Goal: Transaction & Acquisition: Purchase product/service

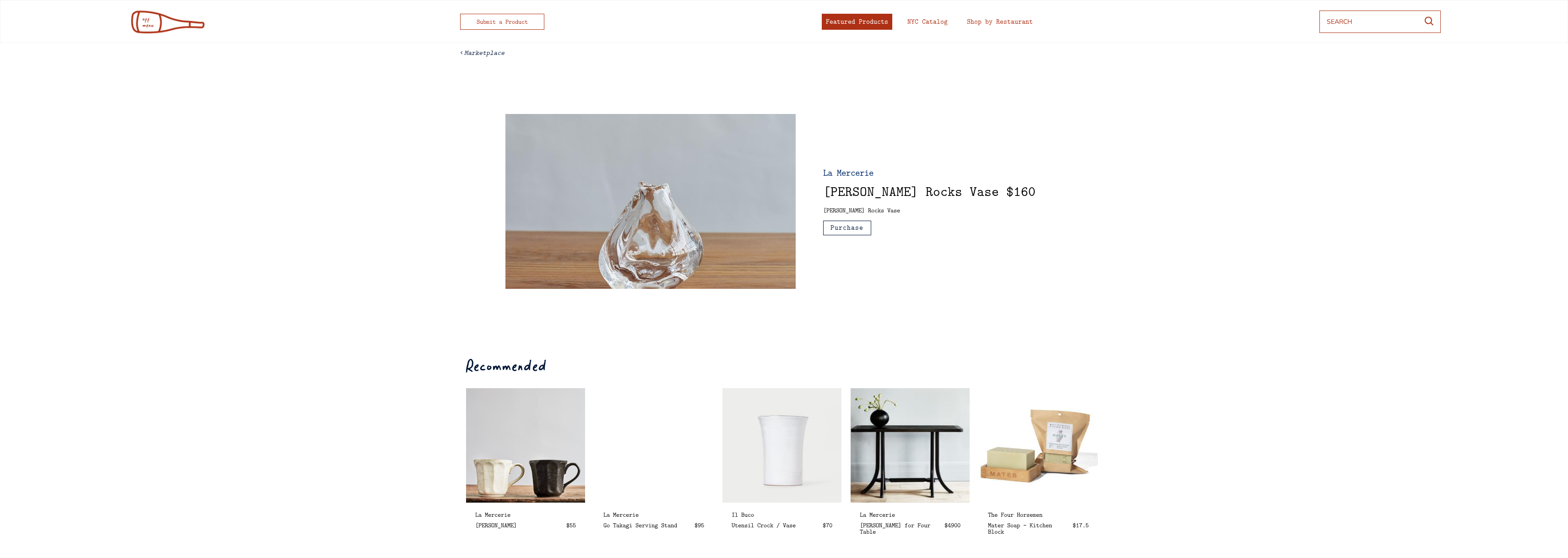
click at [857, 26] on div "Featured Products" at bounding box center [857, 21] width 62 height 7
